Goal: Information Seeking & Learning: Find specific fact

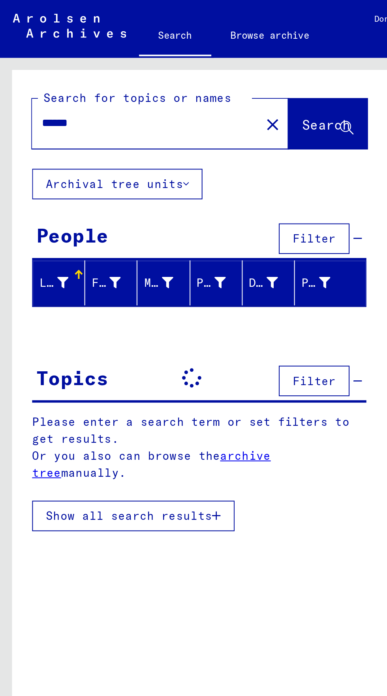
click at [47, 62] on input "******" at bounding box center [72, 60] width 102 height 8
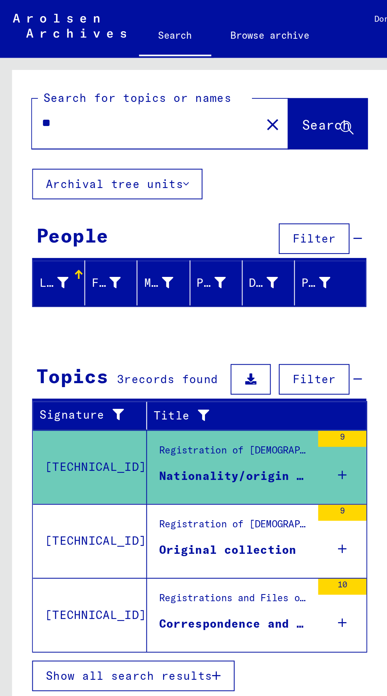
type input "*"
type input "**********"
click at [160, 68] on button "Search" at bounding box center [161, 61] width 39 height 24
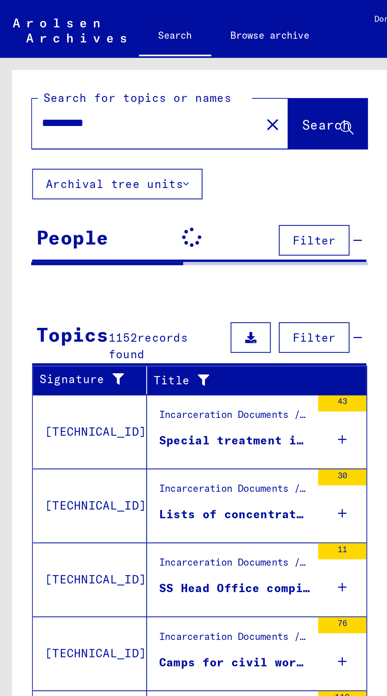
scroll to position [44, 0]
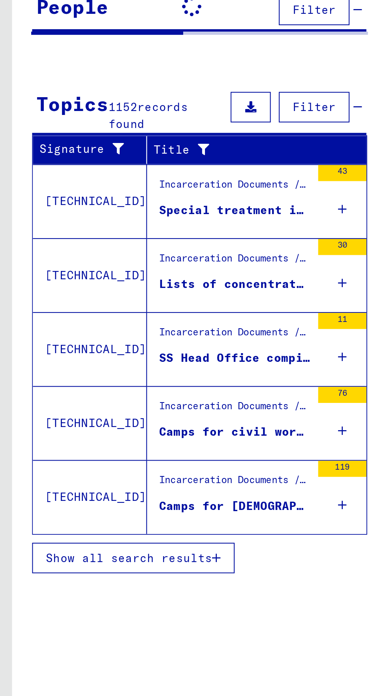
click at [96, 384] on span "Show all search results" at bounding box center [64, 387] width 82 height 7
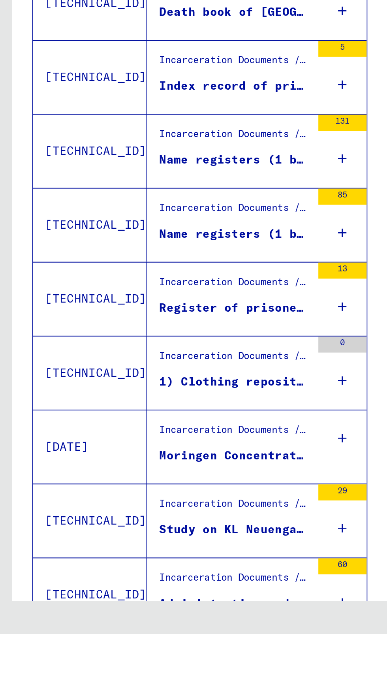
scroll to position [0, 0]
click at [160, 696] on div "1 – 25 of 1152 * of 47" at bounding box center [98, 706] width 158 height 16
click at [152, 696] on icon "Next page" at bounding box center [153, 706] width 11 height 11
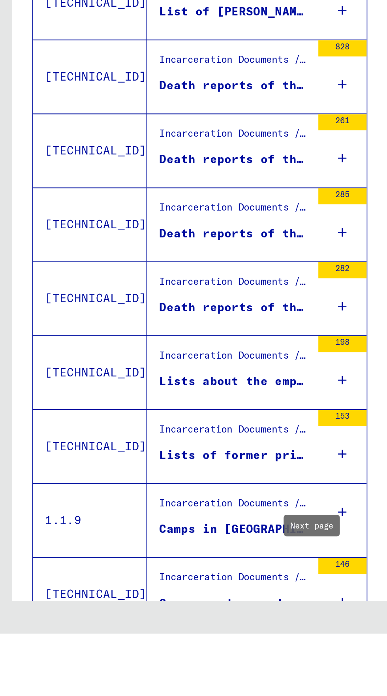
click at [134, 604] on div "Lists of former prisoners of various nationalities in the [GEOGRAPHIC_DATA] and…" at bounding box center [115, 608] width 74 height 8
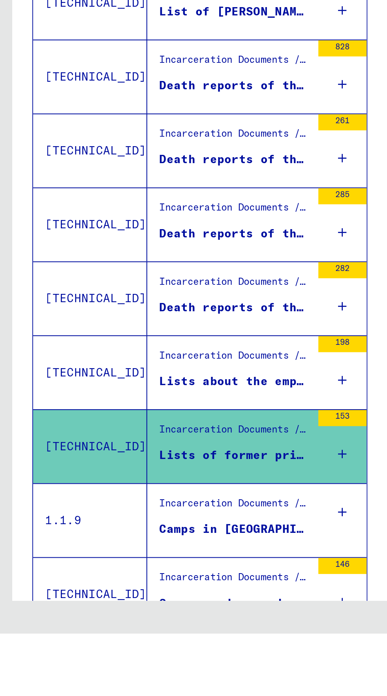
scroll to position [44, 0]
click at [157, 696] on icon "Next page" at bounding box center [153, 706] width 11 height 11
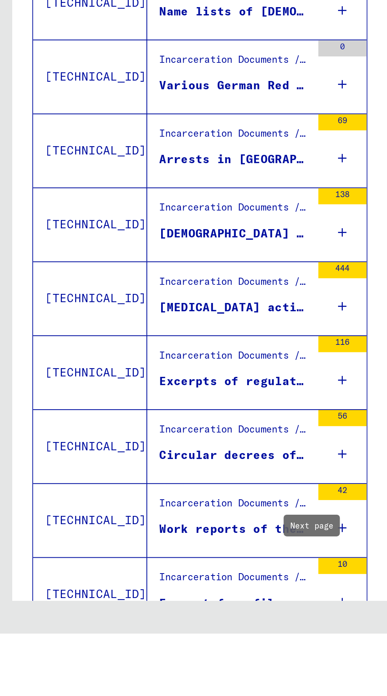
click at [156, 696] on icon "Next page" at bounding box center [153, 706] width 11 height 11
type input "*"
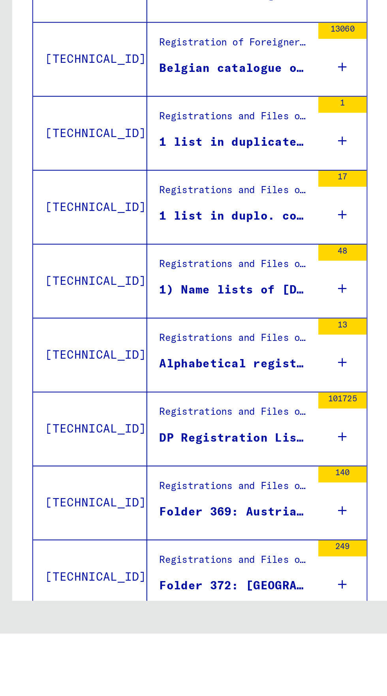
scroll to position [304, 0]
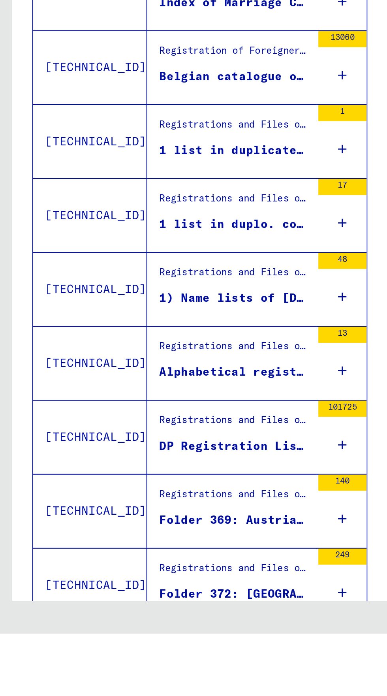
click at [134, 636] on div "Folder 369: Austria Admont, [GEOGRAPHIC_DATA] until [DATE]" at bounding box center [115, 640] width 74 height 8
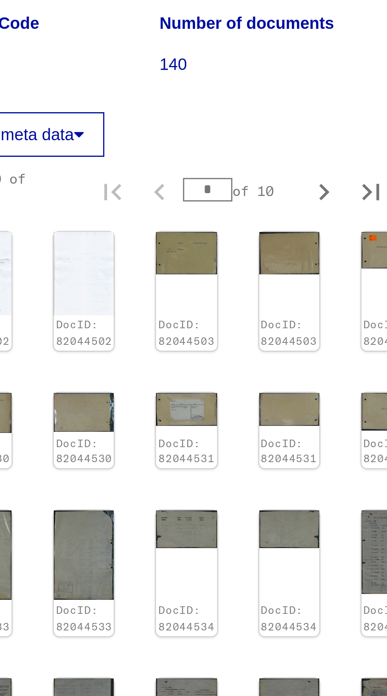
scroll to position [137, 6]
click at [339, 494] on button "Next page" at bounding box center [338, 502] width 16 height 16
type input "*"
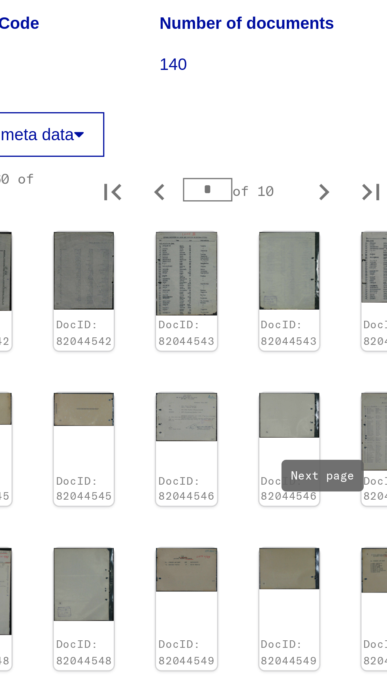
click at [339, 509] on icon "Next page" at bounding box center [338, 514] width 11 height 11
type input "*"
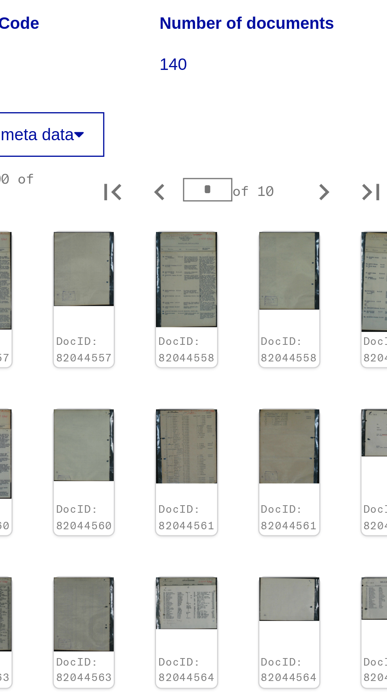
click at [340, 514] on icon "Next page" at bounding box center [338, 519] width 11 height 11
type input "*"
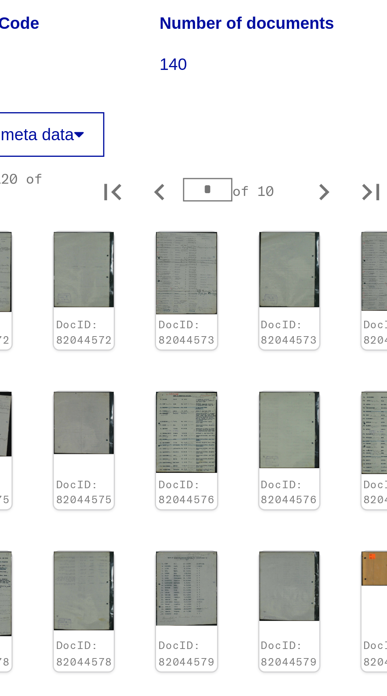
scroll to position [137, 23]
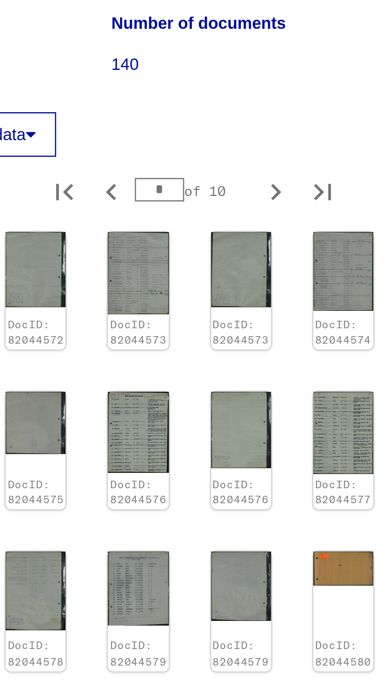
click at [322, 507] on icon "Next page" at bounding box center [321, 512] width 11 height 11
type input "*"
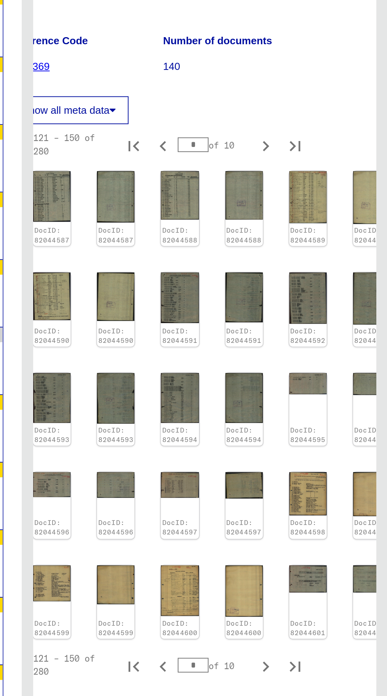
scroll to position [0, 0]
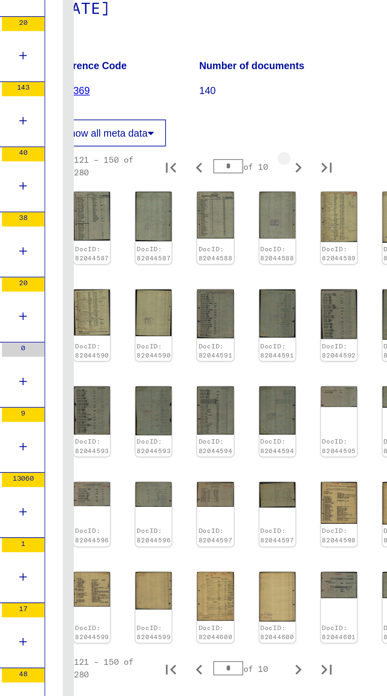
click at [322, 224] on icon "Next page" at bounding box center [321, 229] width 11 height 11
type input "*"
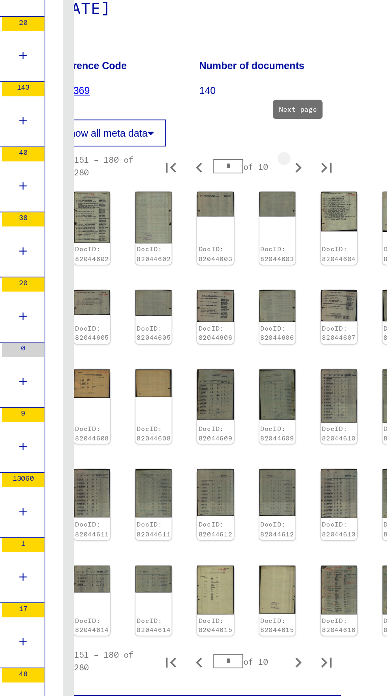
click at [322, 224] on icon "Next page" at bounding box center [321, 229] width 11 height 11
type input "*"
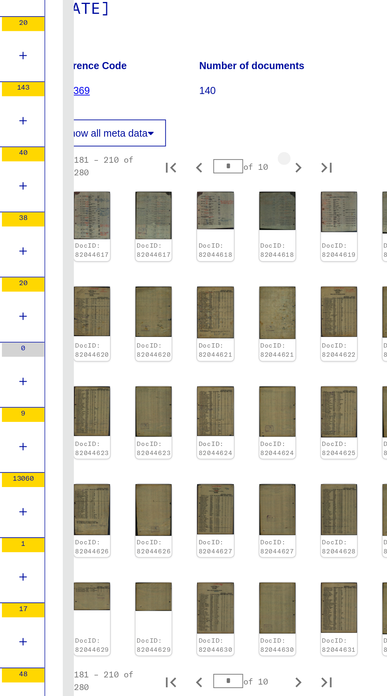
click at [328, 221] on button "Next page" at bounding box center [322, 229] width 16 height 16
type input "*"
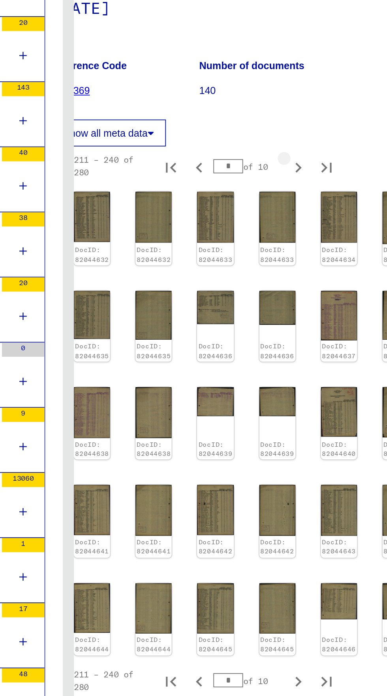
click at [322, 224] on icon "Next page" at bounding box center [321, 229] width 11 height 11
type input "*"
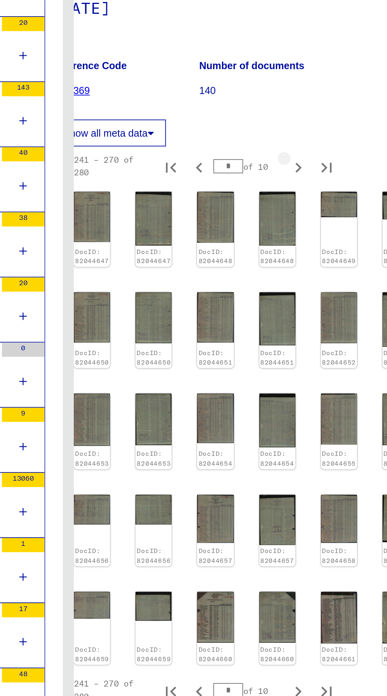
click at [327, 224] on icon "Next page" at bounding box center [321, 229] width 11 height 11
type input "**"
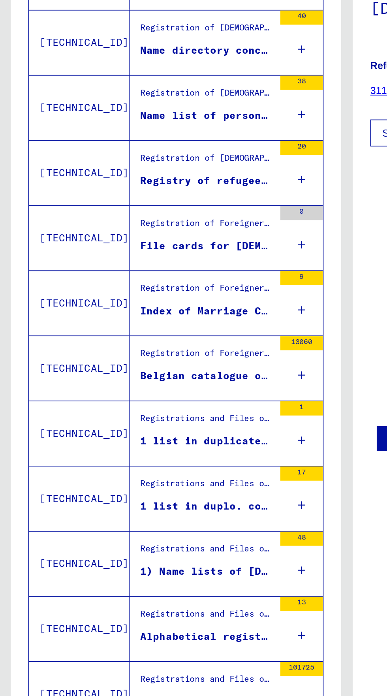
scroll to position [408, 0]
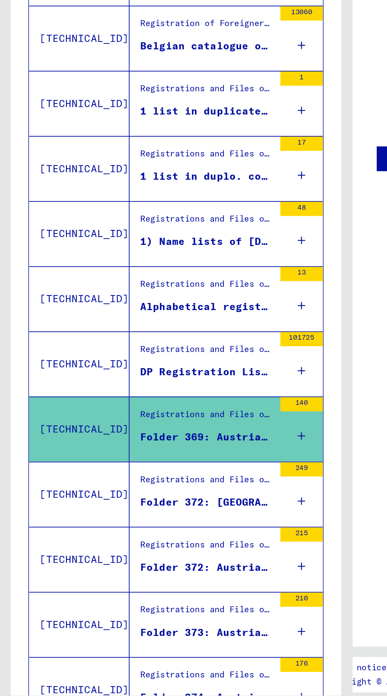
click at [142, 568] on div "Folder 372: [GEOGRAPHIC_DATA] Ebelsberg - Kapfenberg" at bounding box center [115, 572] width 74 height 8
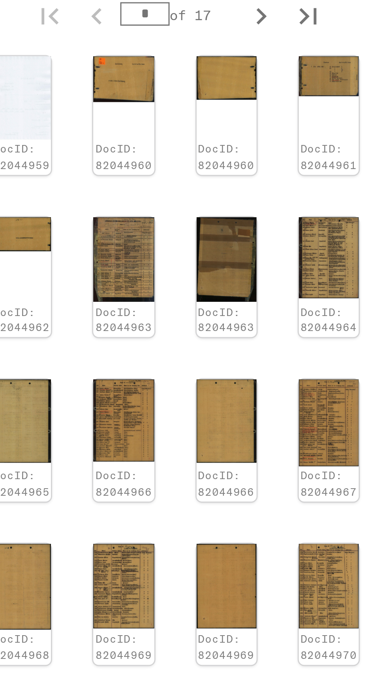
scroll to position [87, 23]
click at [322, 499] on icon "Next page" at bounding box center [321, 504] width 11 height 11
type input "*"
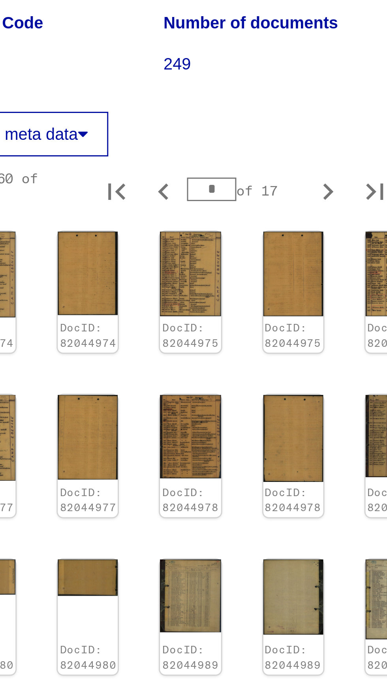
scroll to position [0, 23]
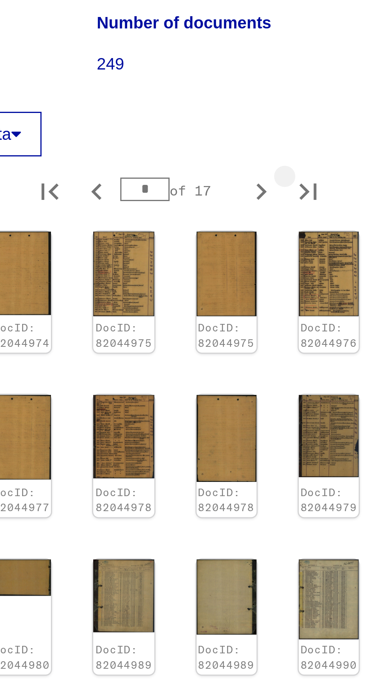
click at [344, 218] on button "Last page" at bounding box center [338, 216] width 16 height 16
type input "**"
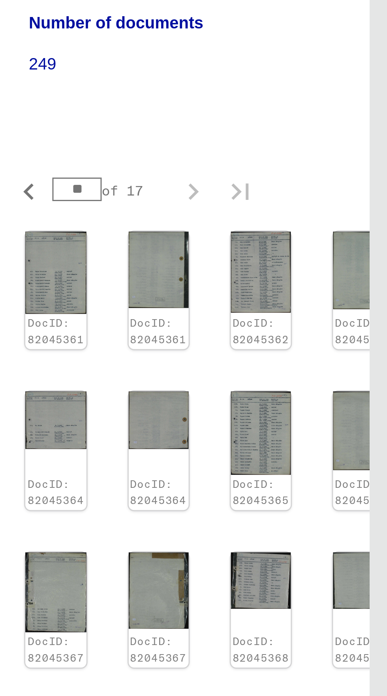
scroll to position [41, 0]
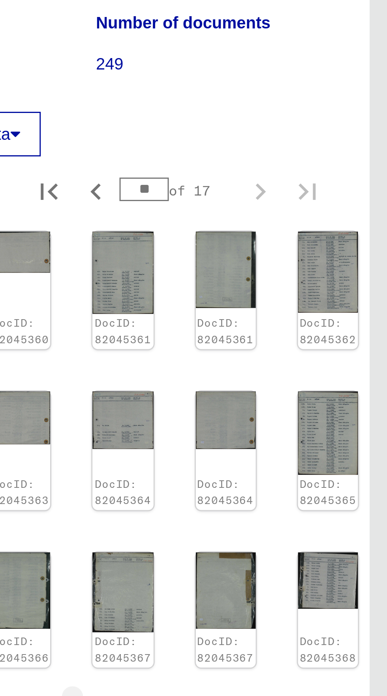
click at [290, 386] on icon "Previous page" at bounding box center [289, 391] width 11 height 11
type input "**"
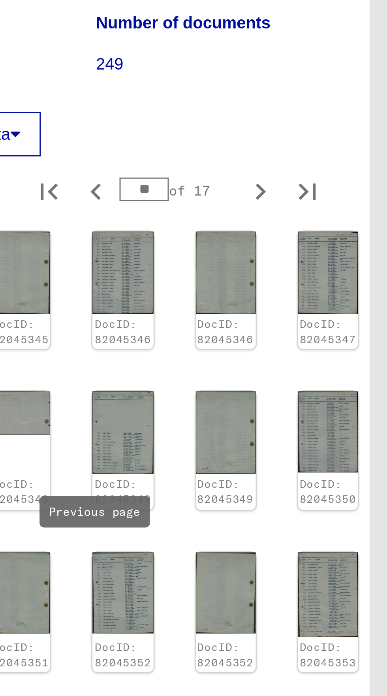
scroll to position [147, 0]
click at [292, 495] on icon "Previous page" at bounding box center [289, 500] width 11 height 11
type input "**"
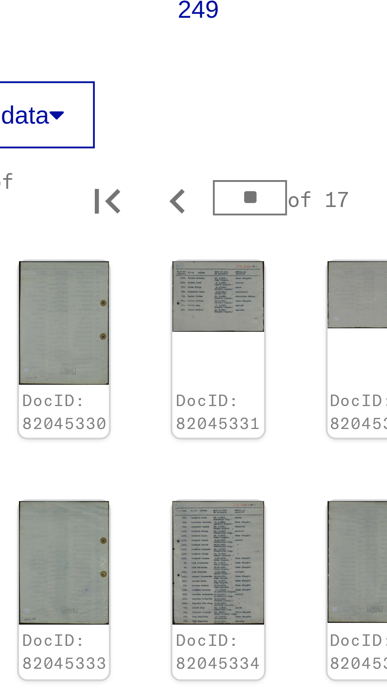
scroll to position [44, 0]
click at [288, 494] on icon "Previous page" at bounding box center [289, 499] width 11 height 11
type input "**"
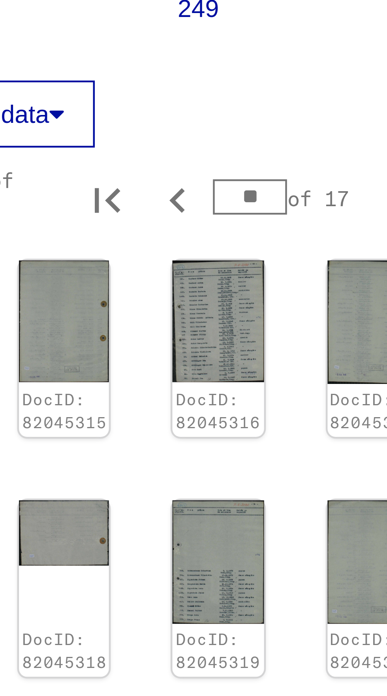
scroll to position [126, 0]
click at [289, 497] on icon "Previous page" at bounding box center [289, 500] width 4 height 6
type input "**"
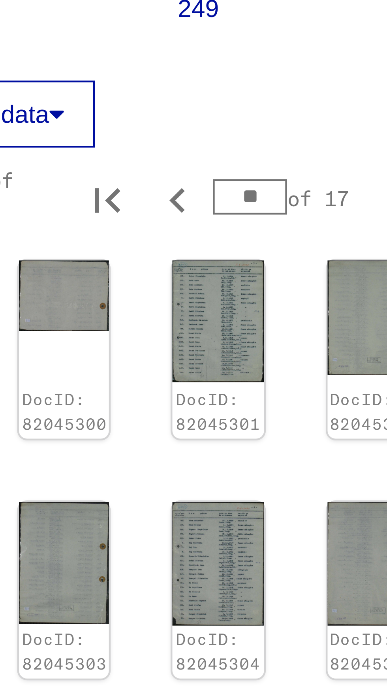
click at [288, 493] on icon "Previous page" at bounding box center [289, 498] width 11 height 11
type input "**"
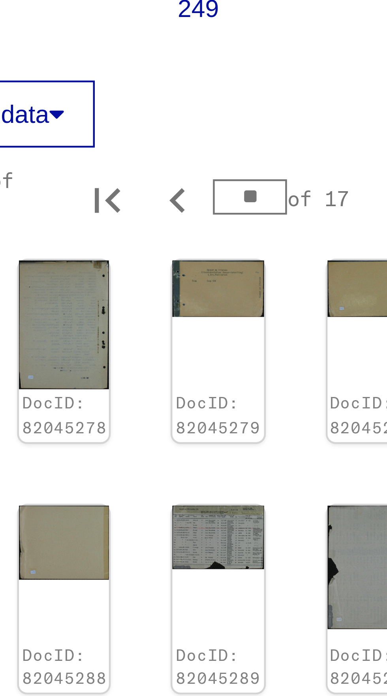
click at [289, 481] on link "DocID: 82045298" at bounding box center [298, 486] width 19 height 10
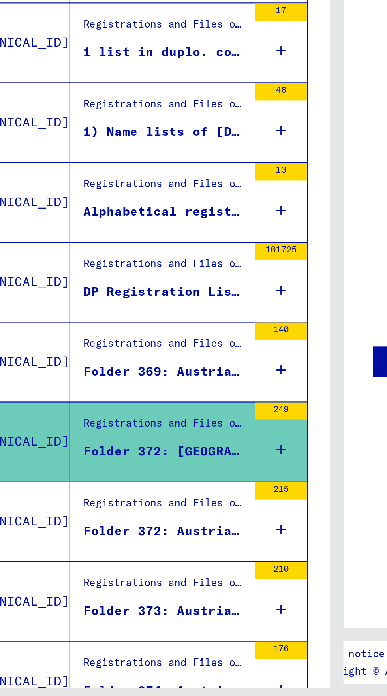
click at [109, 604] on div "Folder 372: Austria Kirchdorf an der Krems - [GEOGRAPHIC_DATA]/[GEOGRAPHIC_DATA]" at bounding box center [115, 608] width 74 height 8
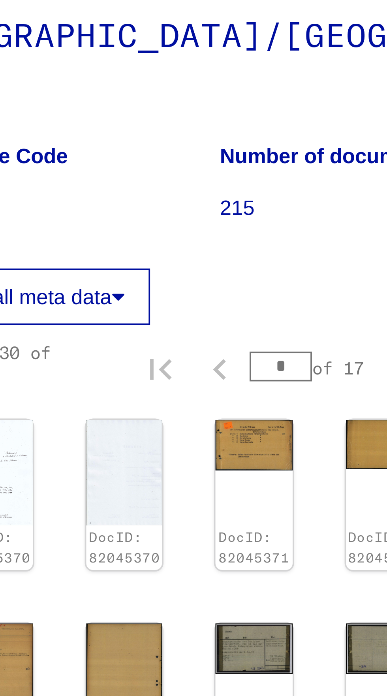
scroll to position [135, 21]
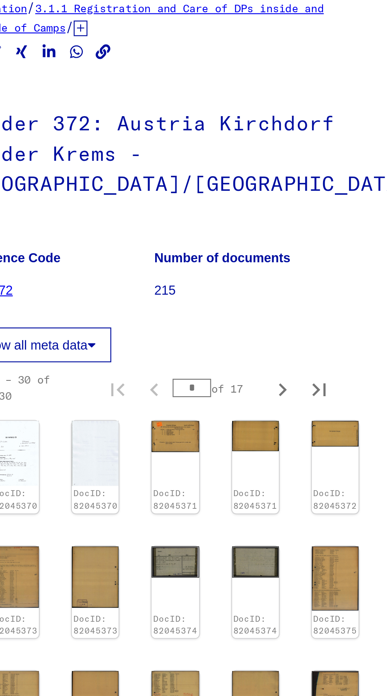
click at [321, 496] on icon "Next page" at bounding box center [323, 501] width 11 height 11
type input "*"
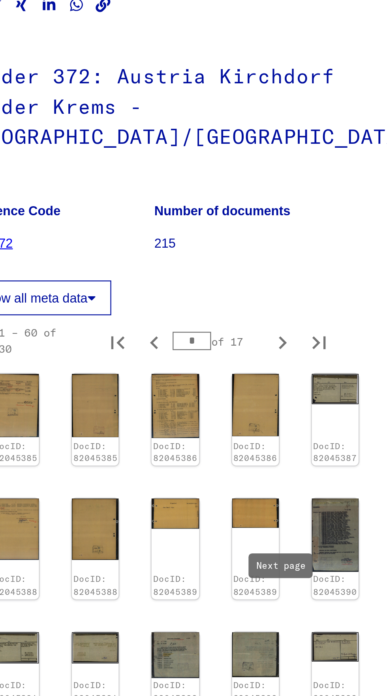
scroll to position [128, 21]
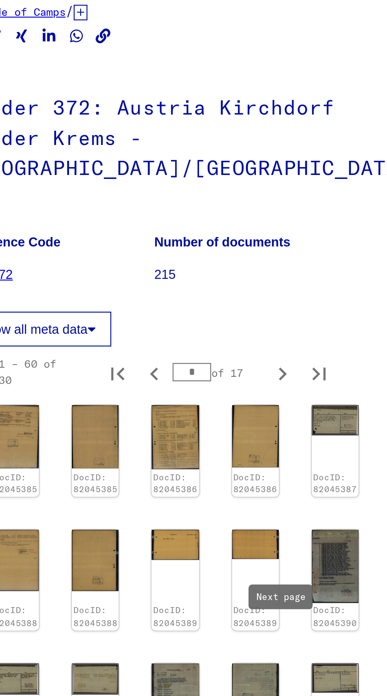
click at [325, 487] on icon "Next page" at bounding box center [323, 492] width 11 height 11
type input "*"
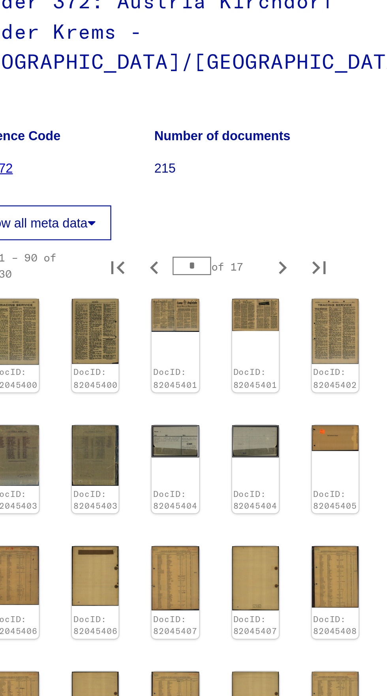
scroll to position [135, 21]
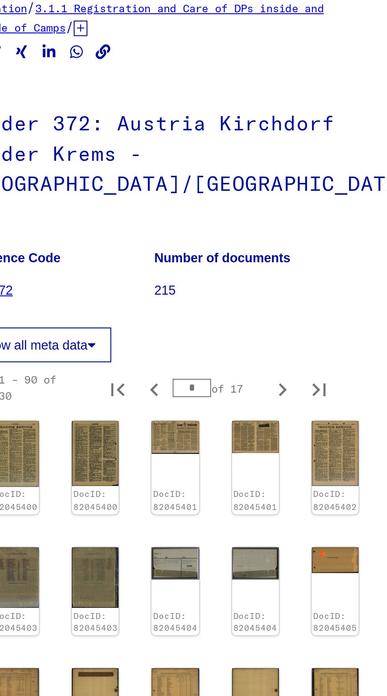
click at [326, 505] on button "Next page" at bounding box center [323, 513] width 16 height 16
type input "*"
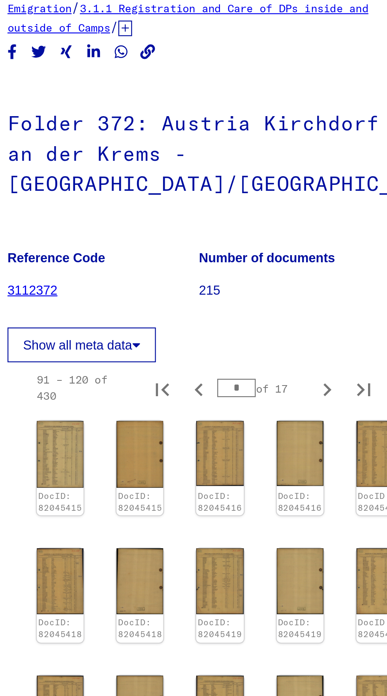
scroll to position [151, 8]
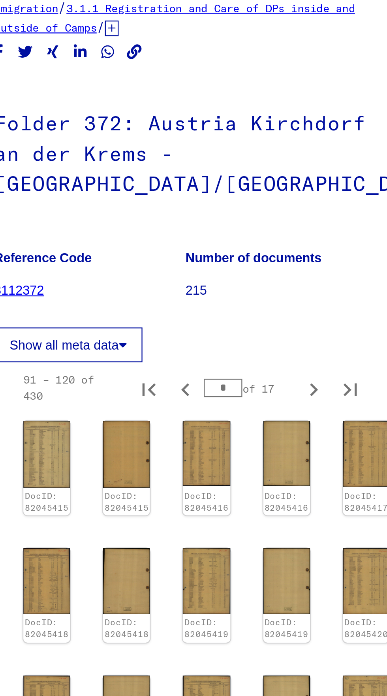
click at [339, 512] on icon "Next page" at bounding box center [336, 517] width 11 height 11
type input "*"
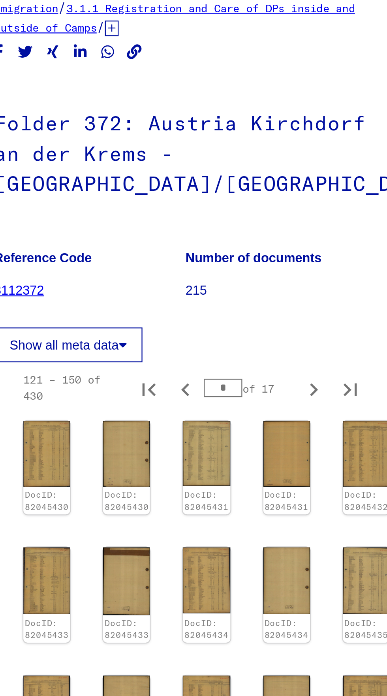
click at [288, 408] on img at bounding box center [290, 422] width 20 height 28
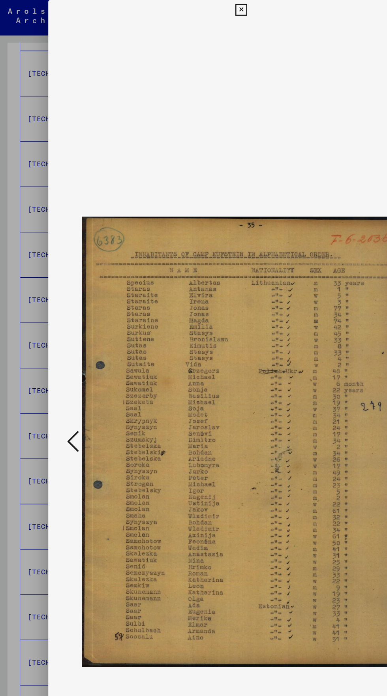
click at [197, 12] on icon at bounding box center [193, 7] width 9 height 9
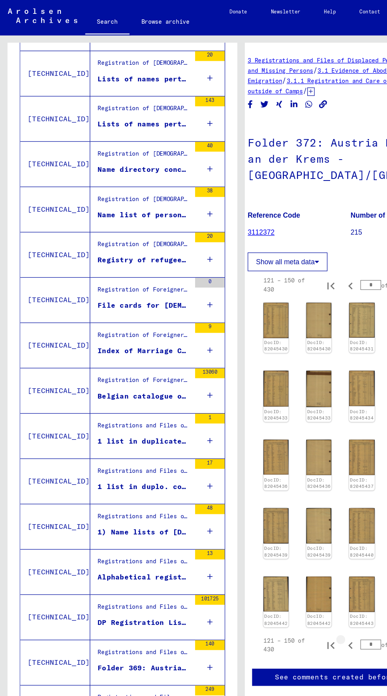
click at [281, 515] on icon "Previous page" at bounding box center [281, 518] width 4 height 6
type input "*"
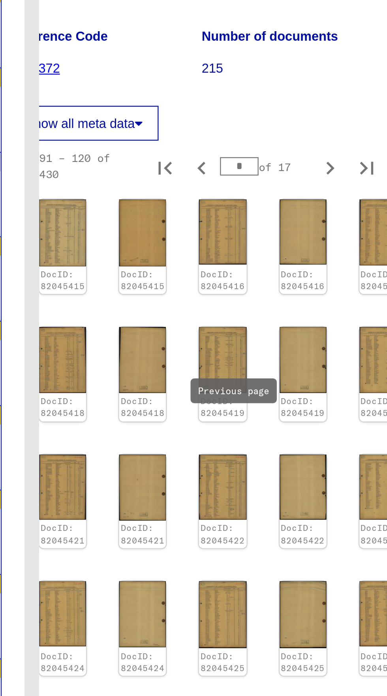
scroll to position [151, 23]
click at [268, 512] on icon "Previous page" at bounding box center [266, 517] width 11 height 11
type input "*"
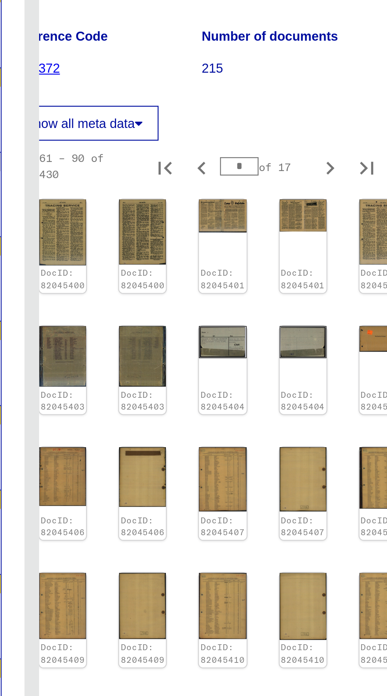
scroll to position [100, 23]
click at [268, 508] on icon "Previous page" at bounding box center [266, 513] width 11 height 11
type input "*"
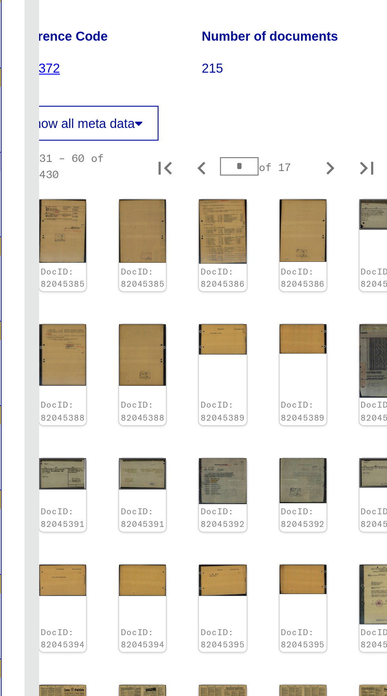
click at [266, 487] on icon "Previous page" at bounding box center [266, 492] width 11 height 11
type input "*"
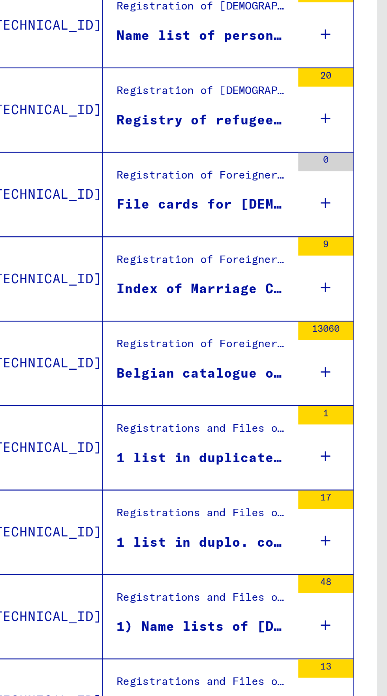
scroll to position [44, 0]
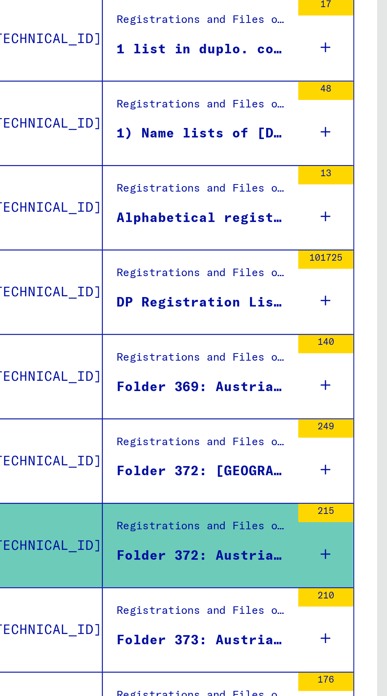
click at [149, 641] on div "Folder 373: Austria Linz/[GEOGRAPHIC_DATA]" at bounding box center [115, 645] width 74 height 8
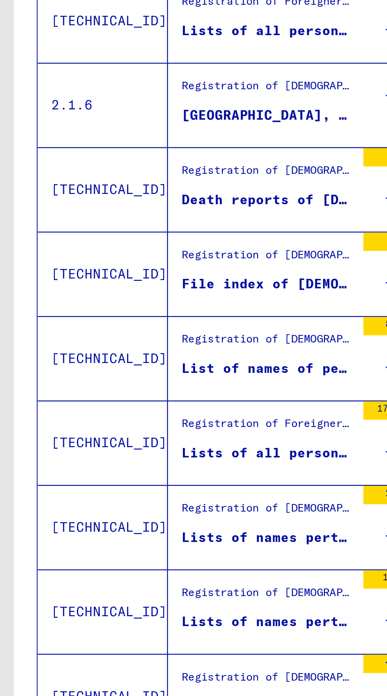
click at [142, 398] on div "List of names of persons killed in the [GEOGRAPHIC_DATA] facility [GEOGRAPHIC_D…" at bounding box center [115, 399] width 74 height 8
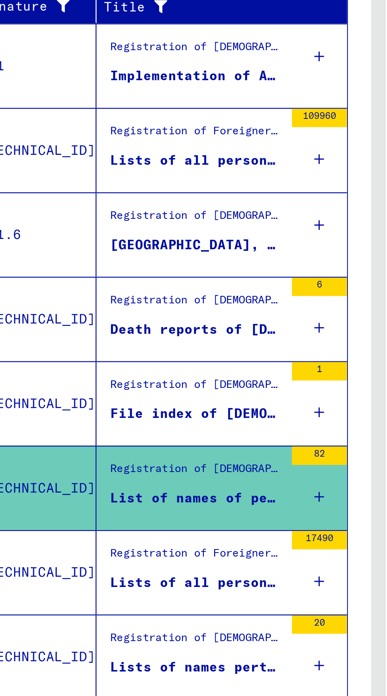
click at [147, 359] on div "File index of [DEMOGRAPHIC_DATA] who died in [GEOGRAPHIC_DATA] [DATE] - [DATE] …" at bounding box center [115, 363] width 74 height 8
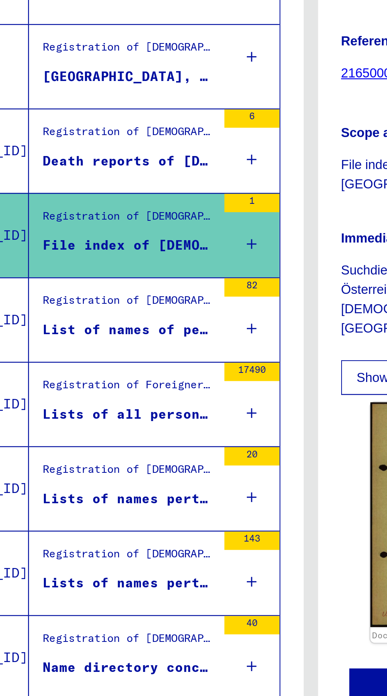
scroll to position [75, 0]
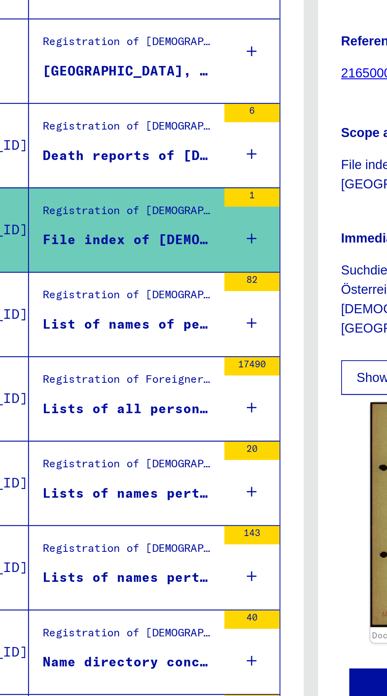
click at [151, 360] on div "Lists of all persons of United Nations and other [DEMOGRAPHIC_DATA], [DEMOGRAPH…" at bounding box center [115, 361] width 74 height 8
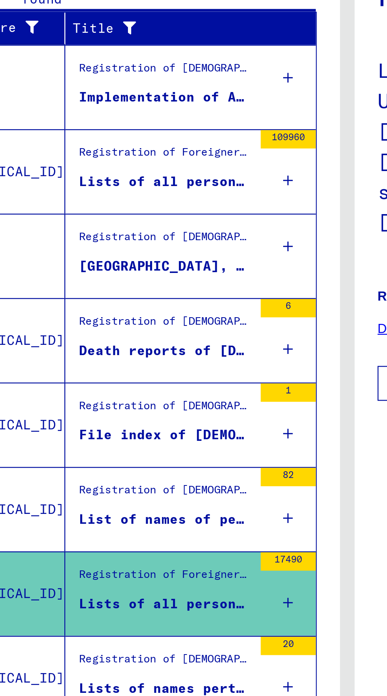
click at [156, 175] on mat-cell at bounding box center [162, 167] width 35 height 19
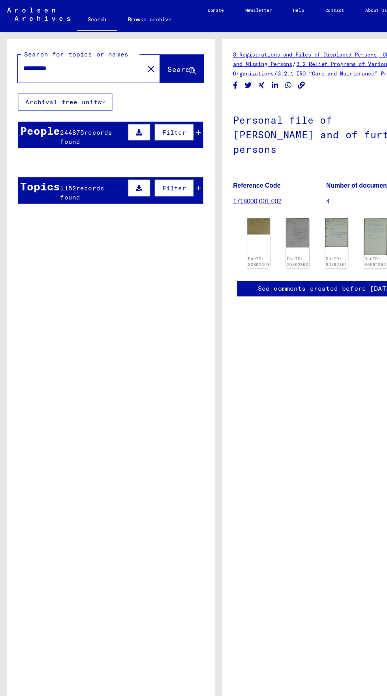
click at [117, 138] on div at bounding box center [117, 138] width 2 height 2
click at [78, 119] on span "records found" at bounding box center [76, 121] width 46 height 15
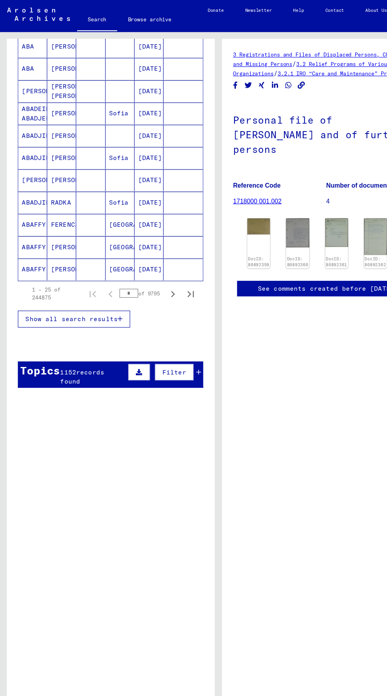
scroll to position [373, 0]
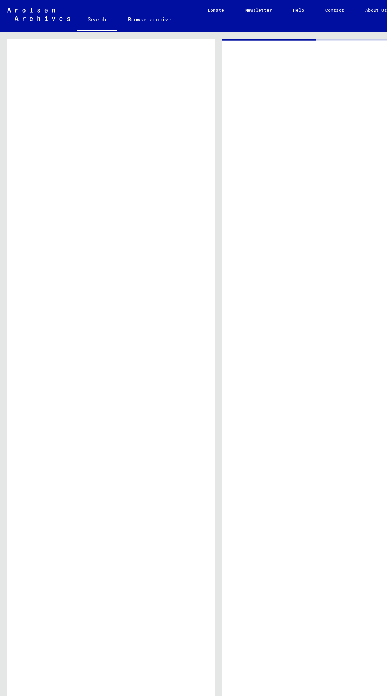
click at [85, 383] on figure "Name list of persons of various nationalities, probably missing or deceased in …" at bounding box center [115, 377] width 74 height 12
click at [102, 370] on div "Registration of [DEMOGRAPHIC_DATA] and German Persecutees by Public Institution…" at bounding box center [115, 364] width 74 height 11
click at [52, 379] on td "[TECHNICAL_ID]" at bounding box center [44, 370] width 56 height 36
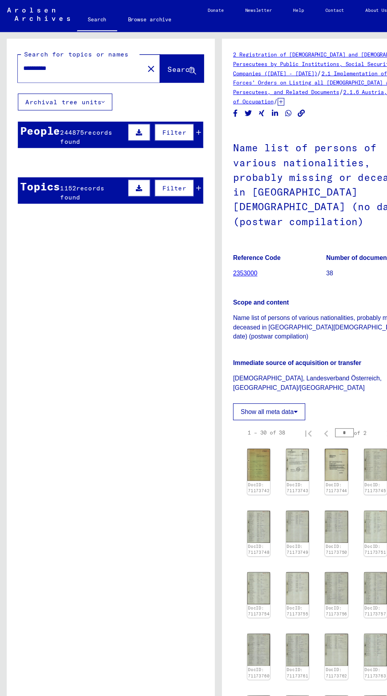
click at [100, 163] on mat-cell "A." at bounding box center [107, 163] width 26 height 19
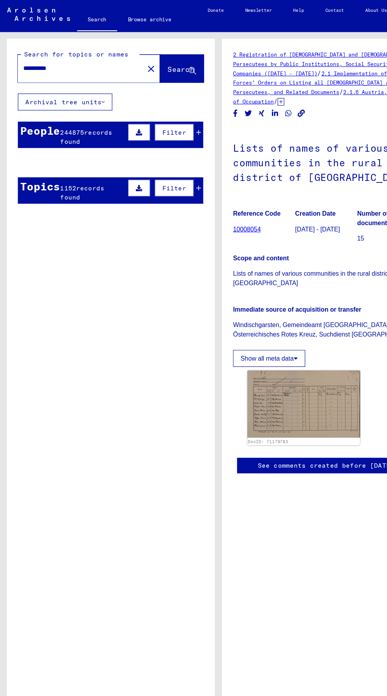
click at [96, 127] on div "244875 records found" at bounding box center [82, 121] width 58 height 17
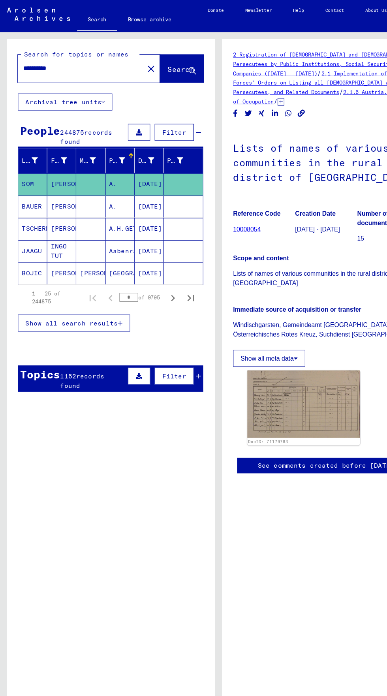
click at [89, 337] on div "1152 records found" at bounding box center [82, 337] width 58 height 17
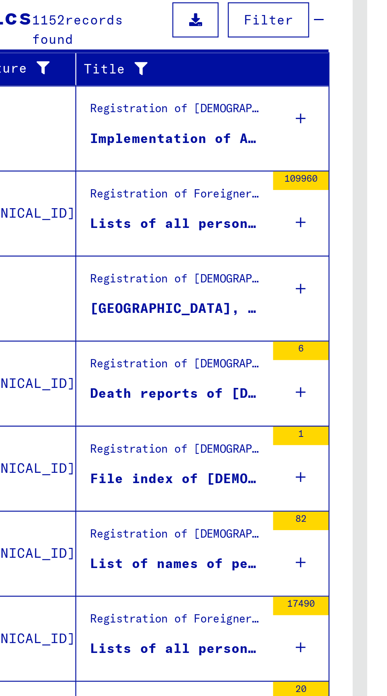
scroll to position [159, 0]
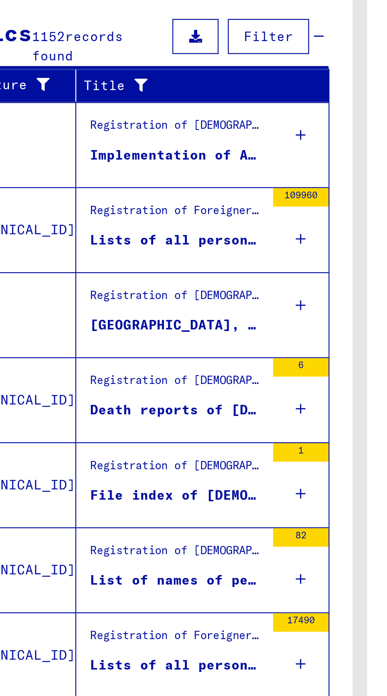
click at [166, 257] on div "109960" at bounding box center [168, 257] width 24 height 36
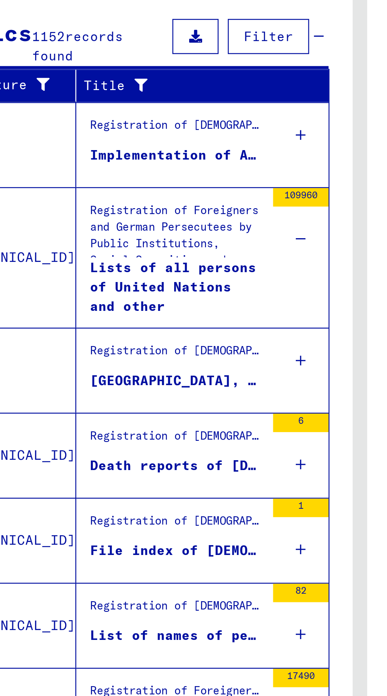
click at [119, 275] on div "Lists of all persons of United Nations and other [DEMOGRAPHIC_DATA], [DEMOGRAPH…" at bounding box center [115, 281] width 74 height 24
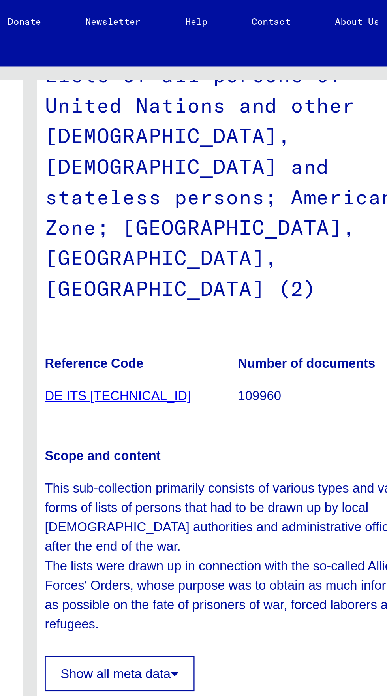
scroll to position [107, 0]
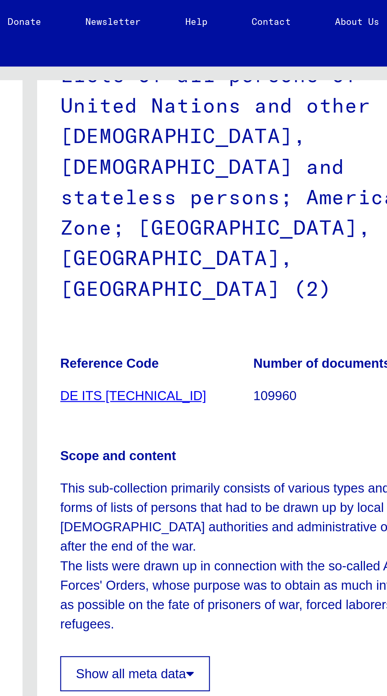
click at [228, 166] on link "DE ITS [TECHNICAL_ID]" at bounding box center [238, 169] width 62 height 6
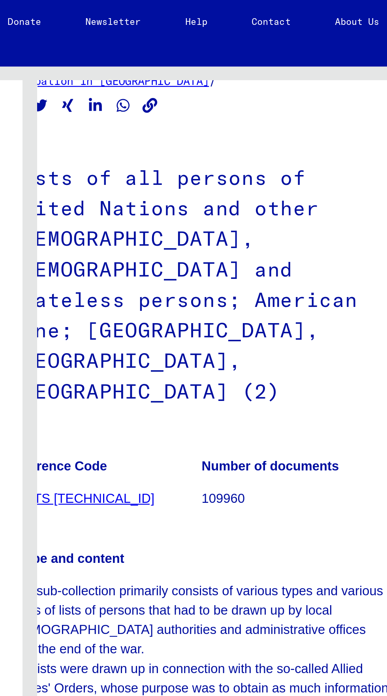
scroll to position [55, 22]
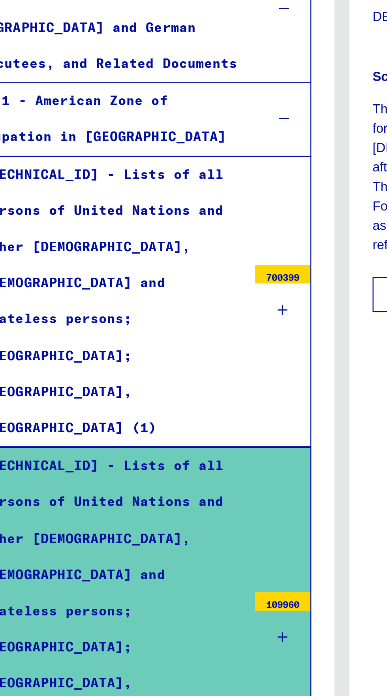
click at [170, 531] on icon at bounding box center [168, 534] width 4 height 6
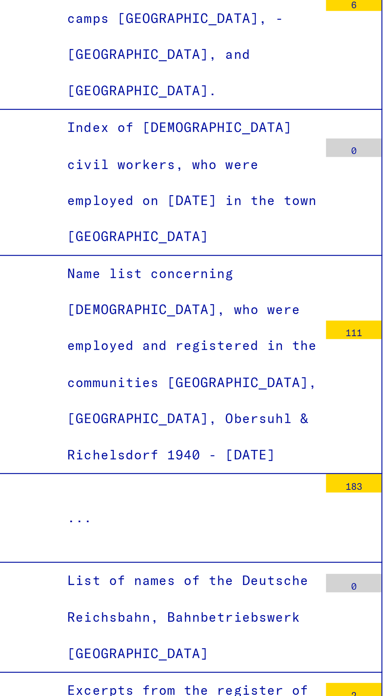
scroll to position [777, 0]
